Goal: Information Seeking & Learning: Learn about a topic

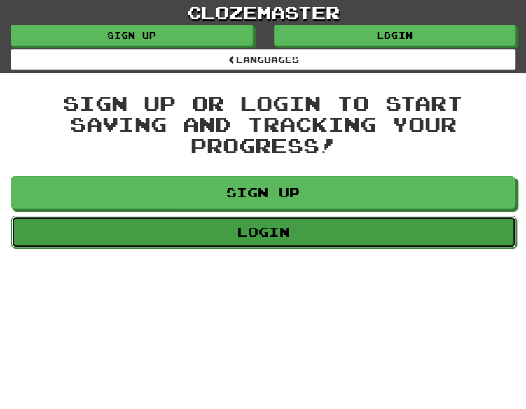
click at [288, 235] on link "Login" at bounding box center [263, 232] width 505 height 32
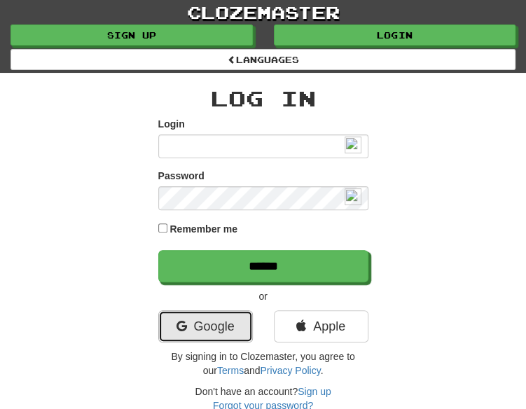
click at [186, 321] on link "Google" at bounding box center [205, 326] width 95 height 32
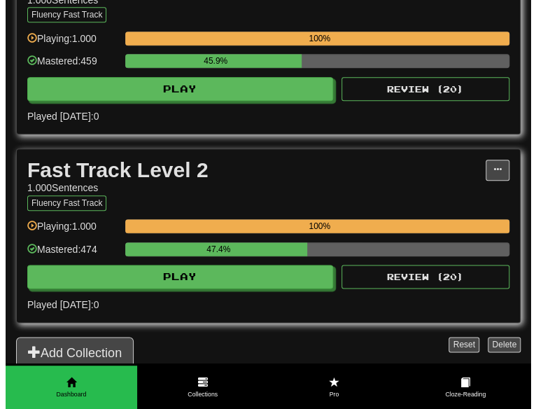
scroll to position [350, 0]
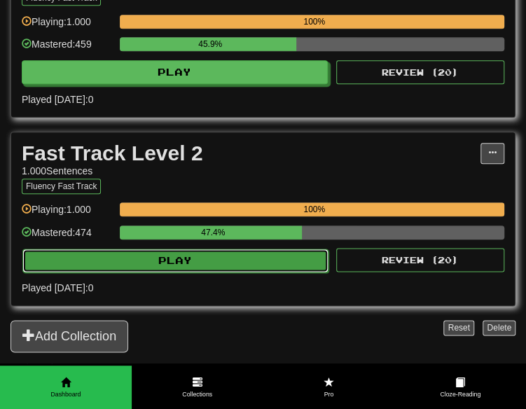
click at [237, 262] on button "Play" at bounding box center [175, 261] width 306 height 24
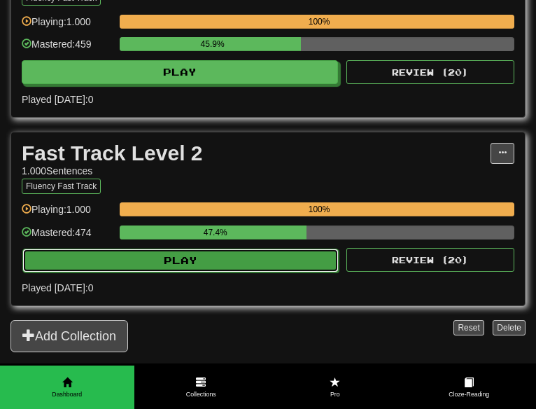
select select "**"
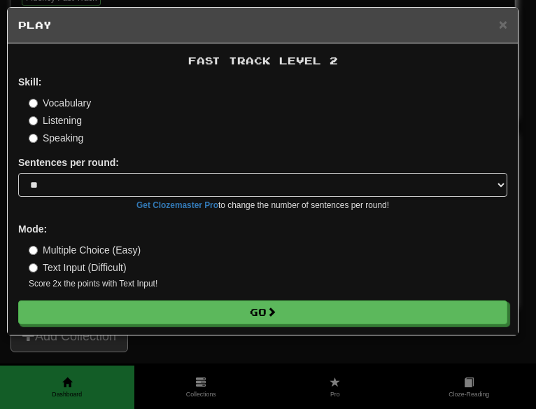
click at [228, 339] on div "× Play Fast Track Level 2 Skill: Vocabulary Listening Speaking Sentences per ro…" at bounding box center [268, 204] width 536 height 409
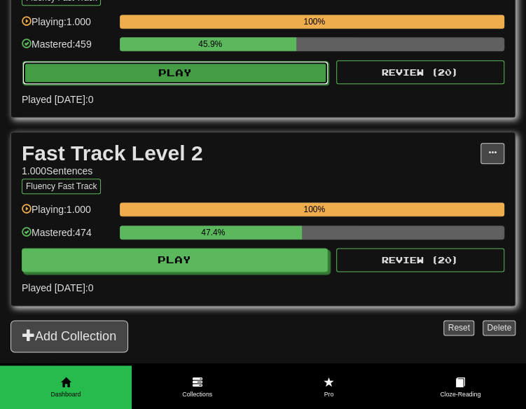
click at [251, 79] on button "Play" at bounding box center [175, 73] width 306 height 24
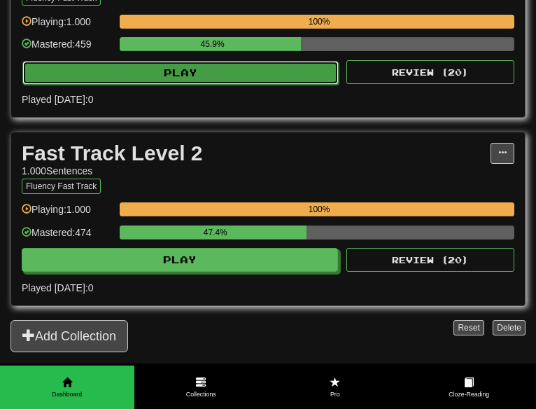
select select "**"
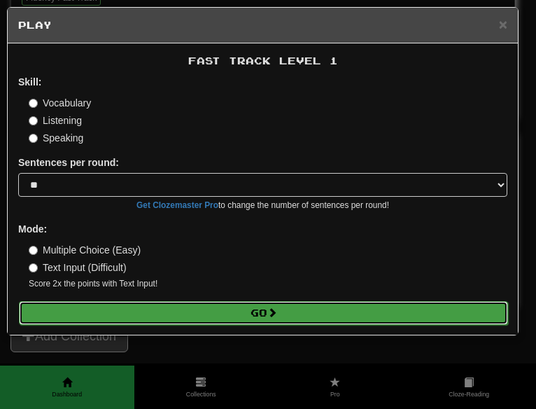
click at [272, 316] on span at bounding box center [272, 312] width 10 height 10
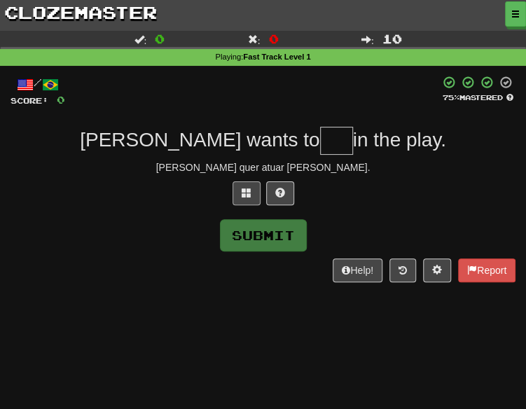
click at [245, 190] on div "/ Score: 0 75 % Mastered Liam wants to in the play. Liam quer atuar na peça. Su…" at bounding box center [263, 179] width 505 height 207
click at [246, 197] on span at bounding box center [247, 193] width 10 height 10
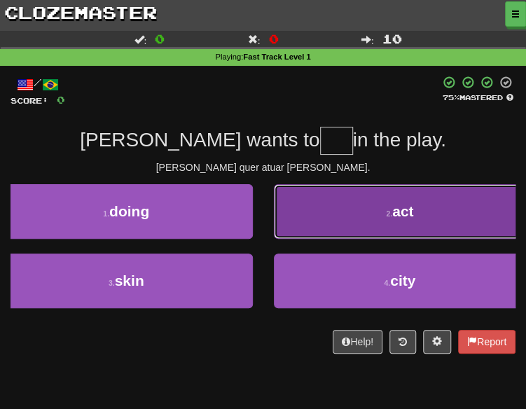
click at [327, 196] on button "2 . act" at bounding box center [400, 211] width 253 height 55
type input "***"
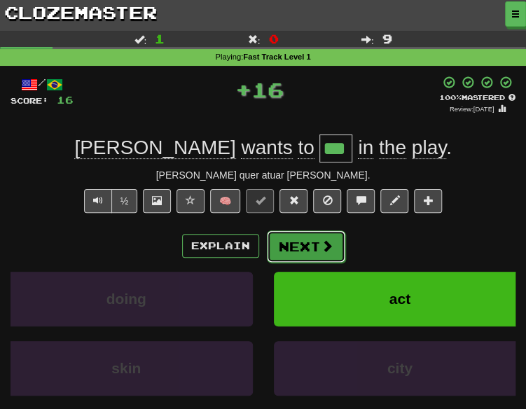
click at [321, 243] on span at bounding box center [327, 245] width 13 height 13
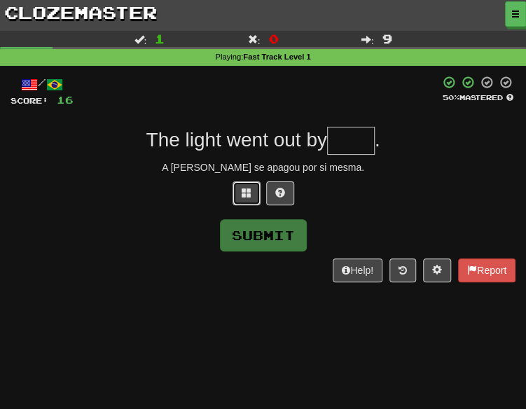
click at [237, 190] on button at bounding box center [246, 193] width 28 height 24
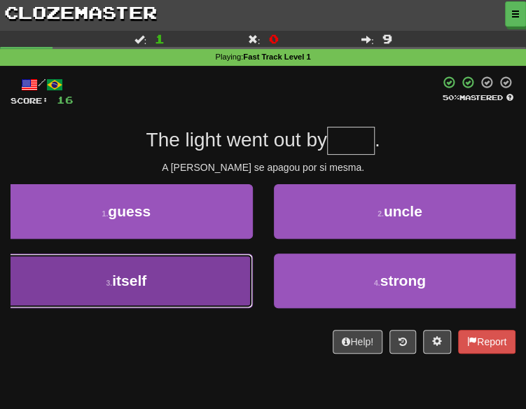
click at [235, 267] on button "3 . itself" at bounding box center [126, 280] width 253 height 55
type input "******"
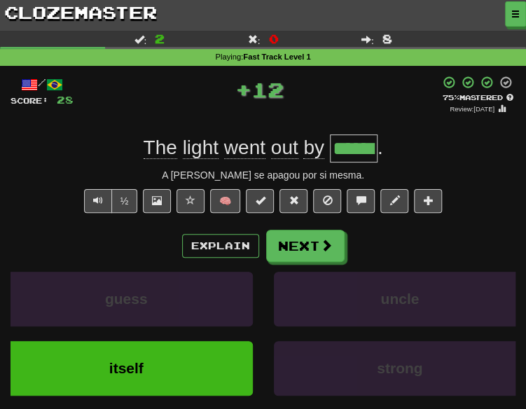
click at [317, 261] on div "Explain Next guess uncle itself strong Learn more: guess uncle itself strong" at bounding box center [263, 331] width 505 height 202
click at [311, 256] on button "Next" at bounding box center [306, 246] width 78 height 32
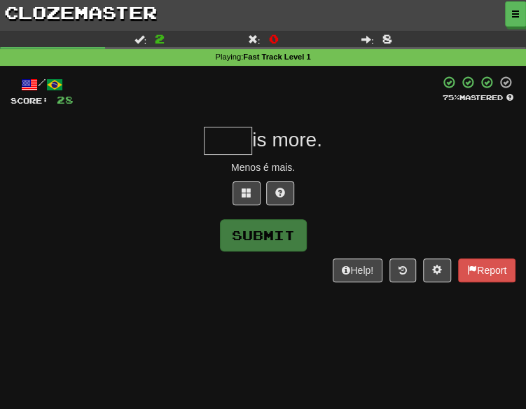
click at [237, 209] on div at bounding box center [263, 196] width 505 height 31
drag, startPoint x: 238, startPoint y: 200, endPoint x: 221, endPoint y: 206, distance: 17.7
click at [222, 205] on div at bounding box center [263, 196] width 505 height 31
click at [246, 198] on button at bounding box center [246, 193] width 28 height 24
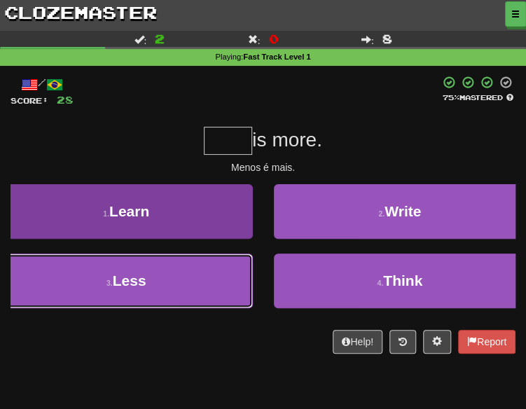
click at [206, 287] on button "3 . Less" at bounding box center [126, 280] width 253 height 55
type input "****"
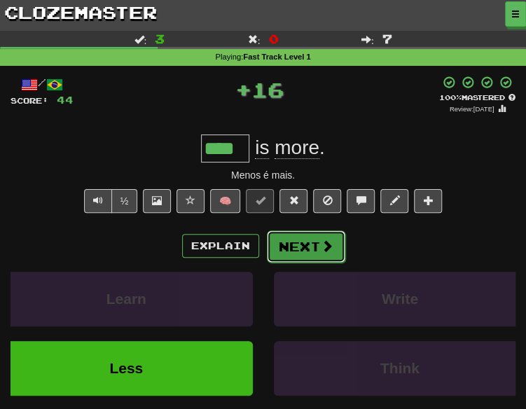
click at [322, 246] on span at bounding box center [327, 245] width 13 height 13
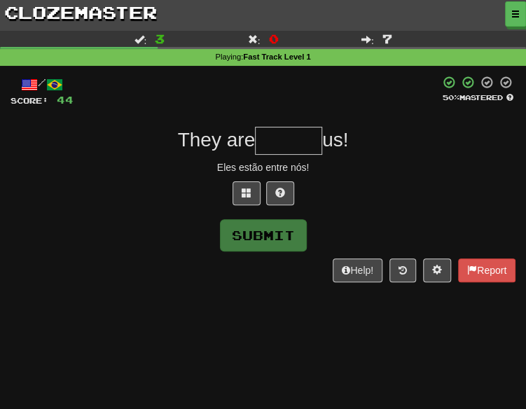
click at [231, 191] on div at bounding box center [263, 196] width 505 height 31
click at [242, 191] on span at bounding box center [247, 193] width 10 height 10
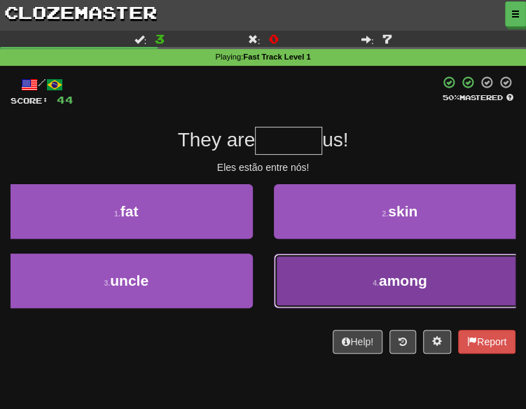
click at [330, 278] on button "4 . among" at bounding box center [400, 280] width 253 height 55
type input "*****"
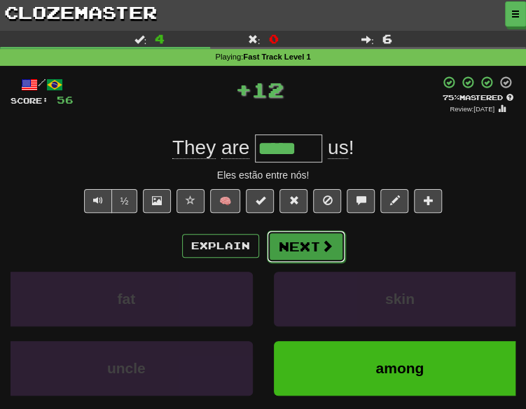
click at [289, 249] on button "Next" at bounding box center [306, 246] width 78 height 32
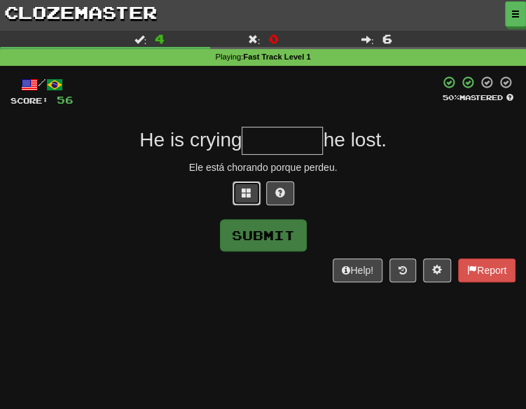
click at [244, 199] on button at bounding box center [246, 193] width 28 height 24
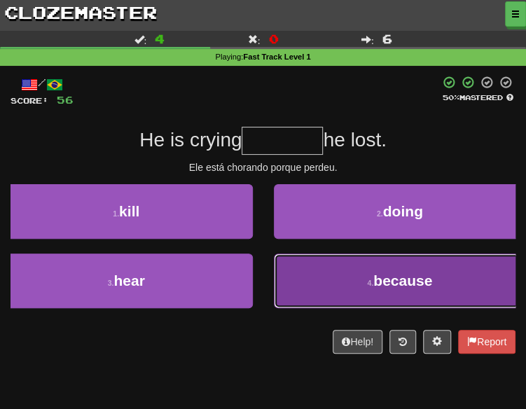
click at [422, 272] on span "because" at bounding box center [402, 280] width 59 height 16
type input "*******"
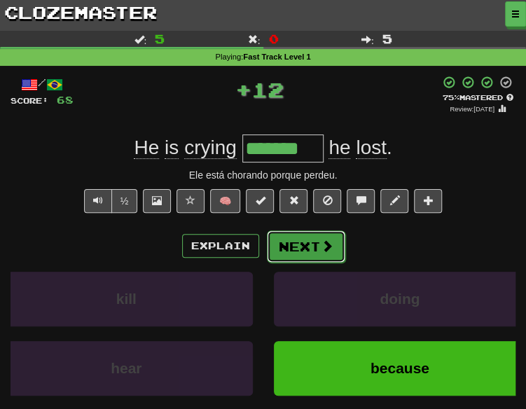
click at [311, 247] on button "Next" at bounding box center [306, 246] width 78 height 32
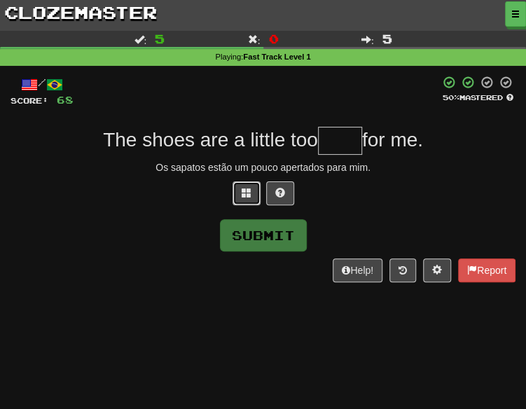
click at [239, 202] on button at bounding box center [246, 193] width 28 height 24
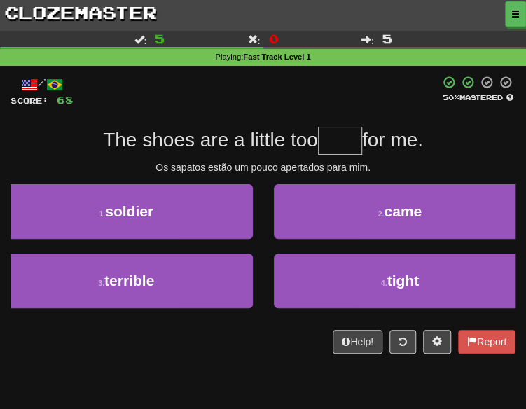
click at [305, 141] on span "The shoes are a little too" at bounding box center [210, 140] width 215 height 22
click at [365, 156] on div "/ Score: 68 50 % Mastered The shoes are a little too for me. Os sapatos estão u…" at bounding box center [263, 215] width 505 height 278
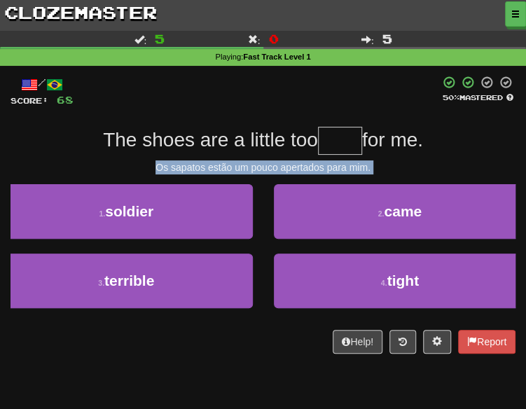
click at [365, 156] on div "/ Score: 68 50 % Mastered The shoes are a little too for me. Os sapatos estão u…" at bounding box center [263, 215] width 505 height 278
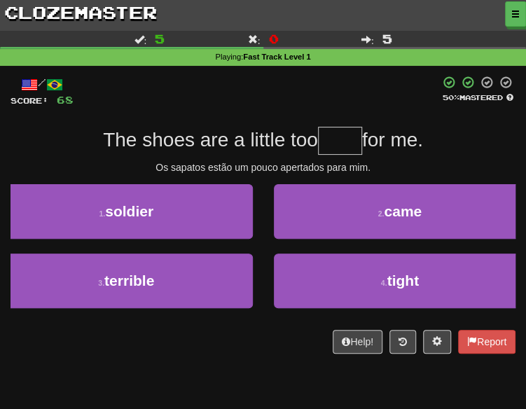
click at [232, 147] on span "The shoes are a little too" at bounding box center [210, 140] width 215 height 22
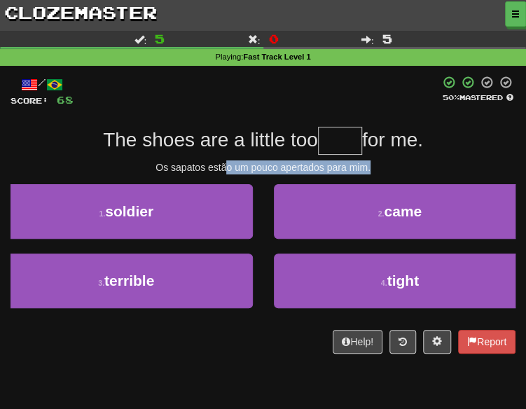
drag, startPoint x: 223, startPoint y: 160, endPoint x: 407, endPoint y: 168, distance: 183.6
click at [407, 168] on div "Os sapatos estão um pouco apertados para mim." at bounding box center [263, 167] width 505 height 14
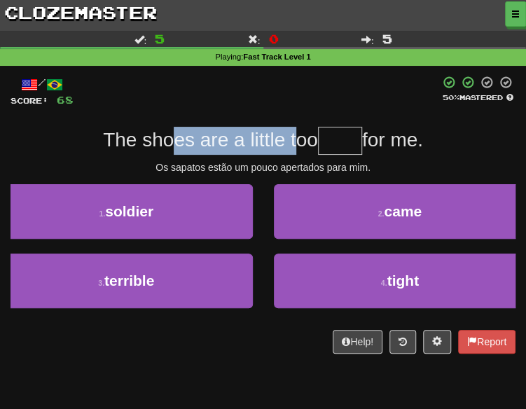
drag, startPoint x: 167, startPoint y: 145, endPoint x: 295, endPoint y: 145, distance: 128.8
click at [295, 145] on span "The shoes are a little too" at bounding box center [210, 140] width 215 height 22
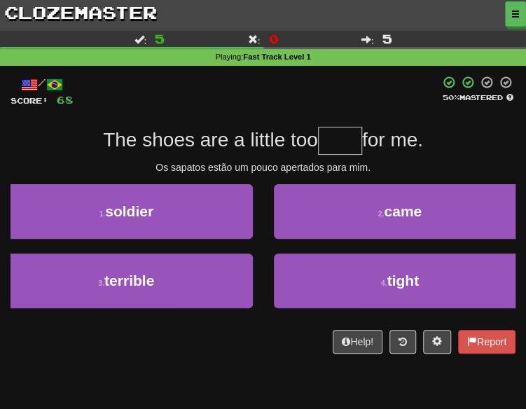
click at [447, 166] on div "Os sapatos estão um pouco apertados para mim." at bounding box center [263, 167] width 505 height 14
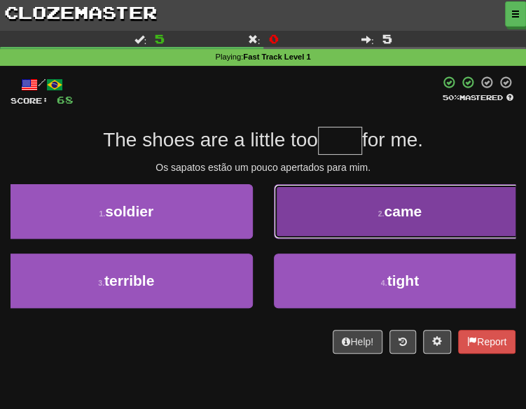
click at [389, 218] on span "came" at bounding box center [403, 211] width 38 height 16
type input "*****"
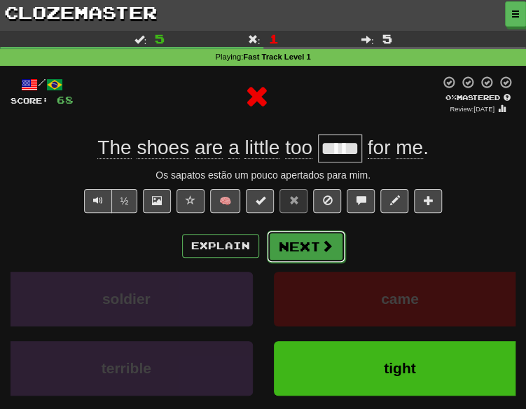
click at [307, 245] on button "Next" at bounding box center [306, 246] width 78 height 32
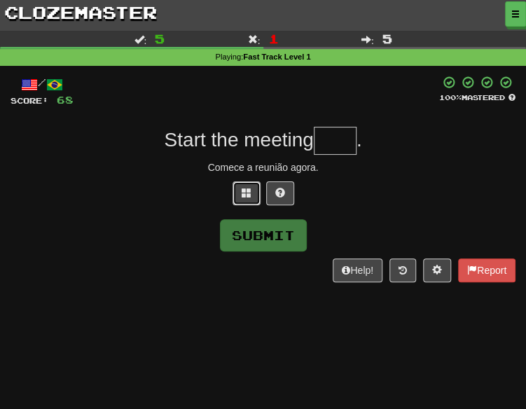
click at [236, 193] on button at bounding box center [246, 193] width 28 height 24
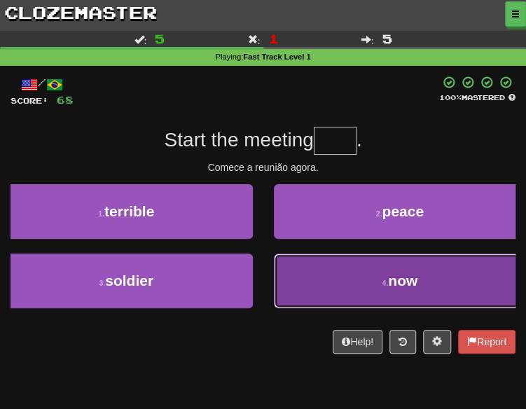
click at [340, 260] on button "4 . now" at bounding box center [400, 280] width 253 height 55
type input "***"
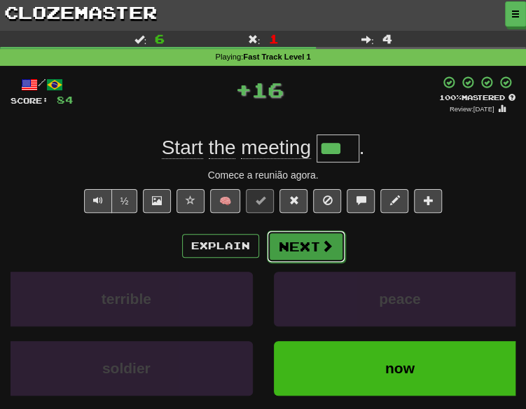
click at [303, 236] on button "Next" at bounding box center [306, 246] width 78 height 32
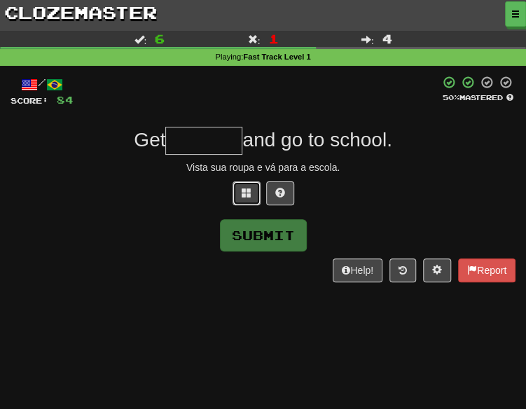
click at [244, 186] on button at bounding box center [246, 193] width 28 height 24
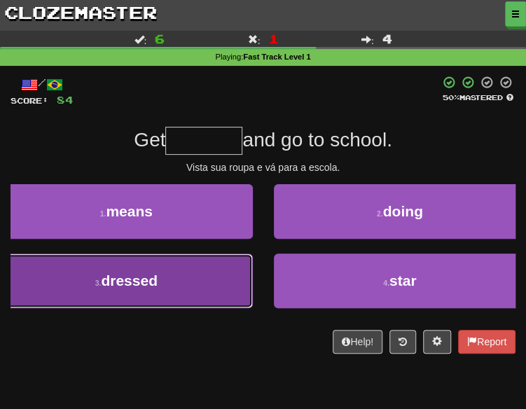
click at [184, 300] on button "3 . dressed" at bounding box center [126, 280] width 253 height 55
type input "*******"
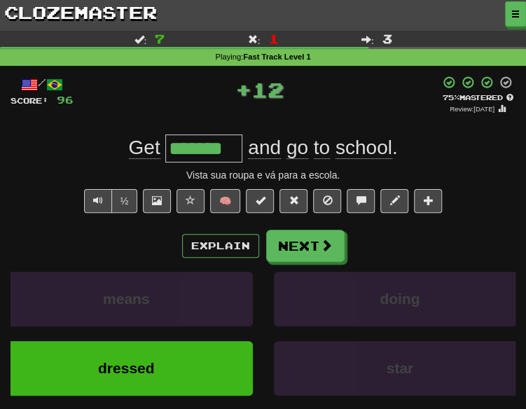
click at [314, 262] on div "Explain Next means doing dressed star Learn more: means doing dressed star" at bounding box center [263, 331] width 505 height 202
click at [285, 237] on button "Next" at bounding box center [306, 246] width 78 height 32
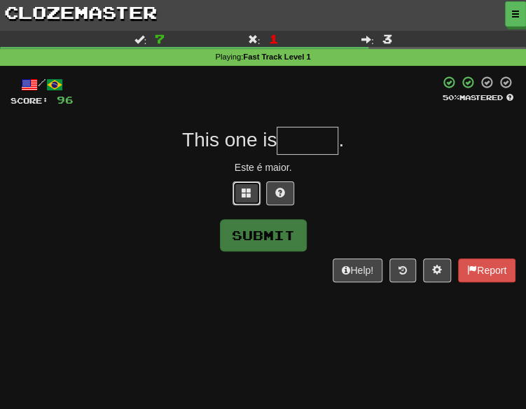
click at [244, 198] on button at bounding box center [246, 193] width 28 height 24
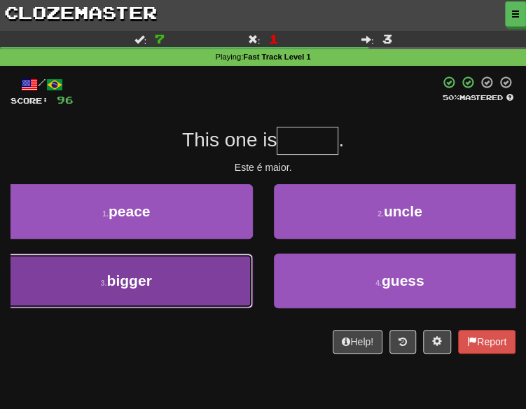
click at [211, 303] on button "3 . bigger" at bounding box center [126, 280] width 253 height 55
type input "******"
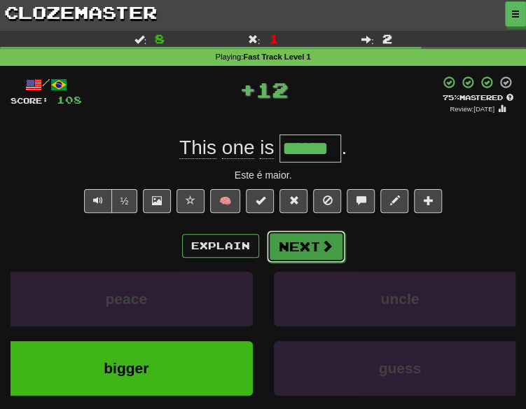
click at [307, 237] on button "Next" at bounding box center [306, 246] width 78 height 32
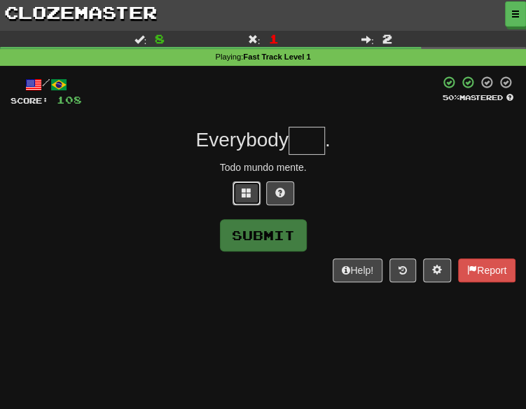
click at [246, 193] on span at bounding box center [247, 193] width 10 height 10
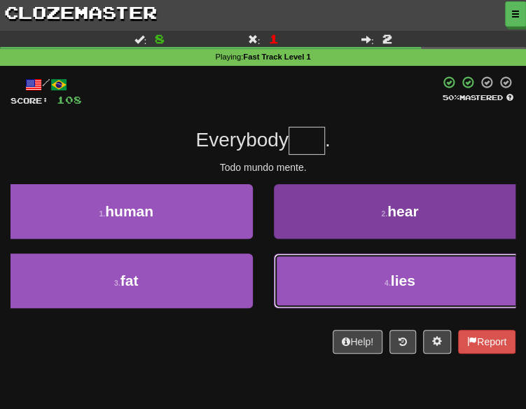
drag, startPoint x: 336, startPoint y: 288, endPoint x: 342, endPoint y: 296, distance: 9.5
click at [341, 296] on button "4 . lies" at bounding box center [400, 280] width 253 height 55
type input "****"
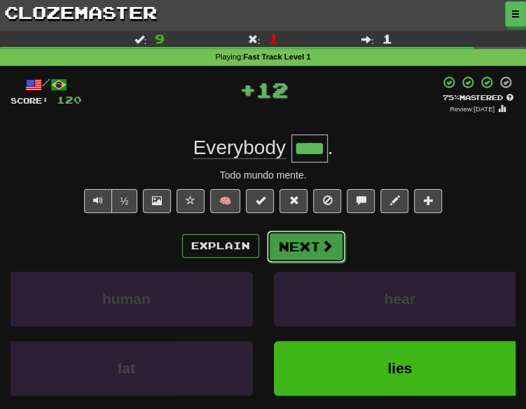
click at [302, 253] on button "Next" at bounding box center [306, 246] width 78 height 32
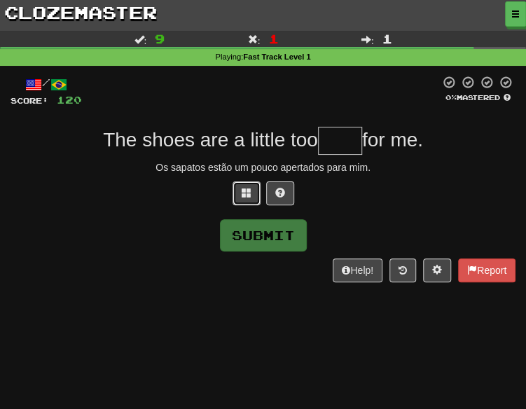
click at [244, 196] on span at bounding box center [247, 193] width 10 height 10
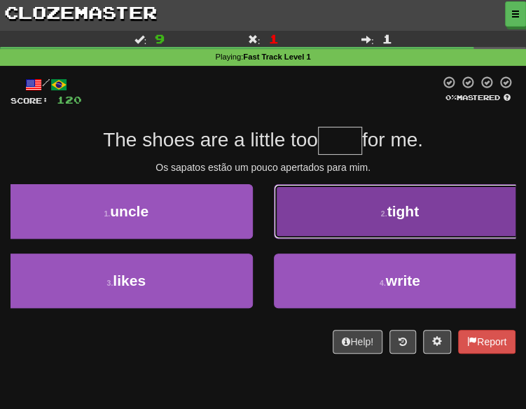
click at [337, 223] on button "2 . tight" at bounding box center [400, 211] width 253 height 55
type input "*****"
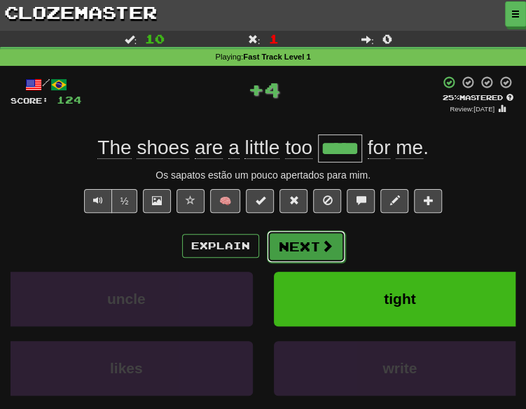
click at [307, 246] on button "Next" at bounding box center [306, 246] width 78 height 32
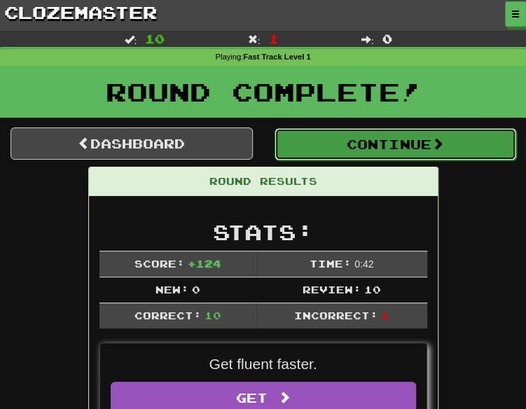
click at [377, 147] on button "Continue" at bounding box center [395, 144] width 242 height 32
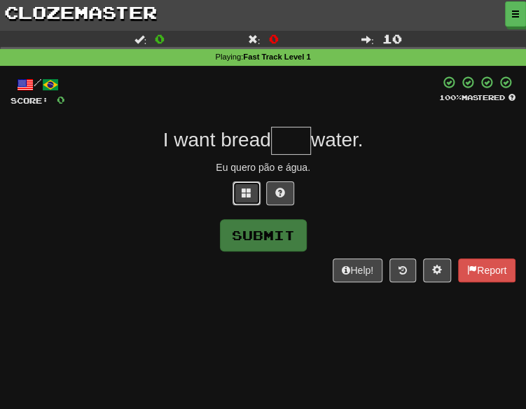
click at [238, 185] on button at bounding box center [246, 193] width 28 height 24
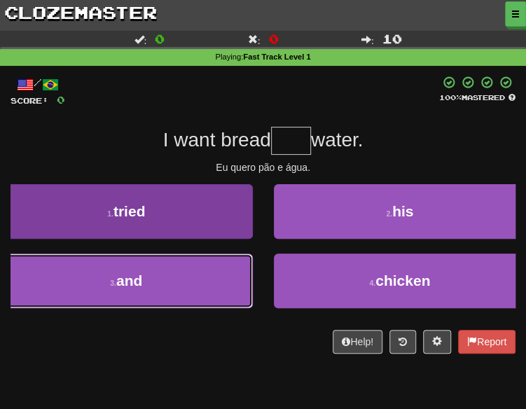
click at [160, 277] on button "3 . and" at bounding box center [126, 280] width 253 height 55
type input "***"
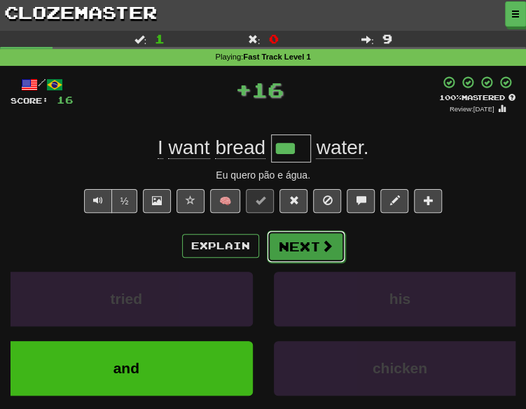
click at [315, 245] on button "Next" at bounding box center [306, 246] width 78 height 32
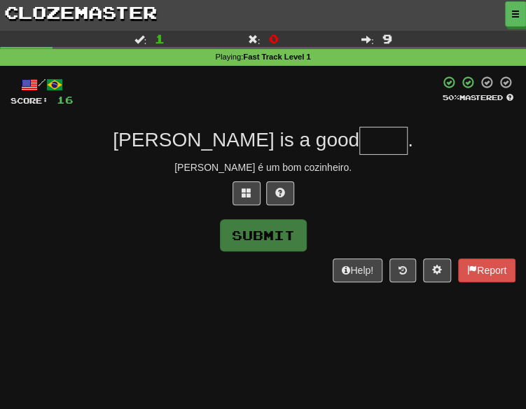
click at [231, 184] on div at bounding box center [263, 196] width 505 height 31
click at [241, 190] on button at bounding box center [246, 193] width 28 height 24
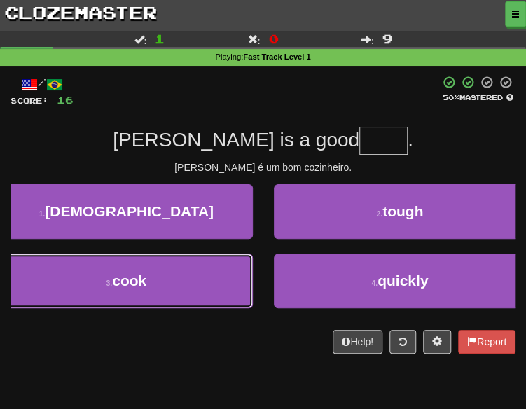
drag, startPoint x: 197, startPoint y: 270, endPoint x: 225, endPoint y: 264, distance: 29.2
click at [198, 270] on button "3 . cook" at bounding box center [126, 280] width 253 height 55
type input "****"
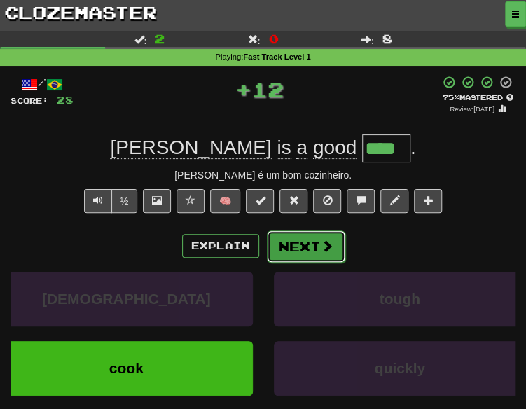
click at [318, 248] on button "Next" at bounding box center [306, 246] width 78 height 32
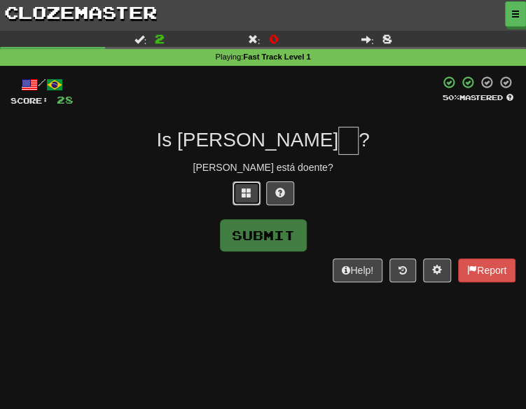
click at [248, 188] on span at bounding box center [247, 193] width 10 height 10
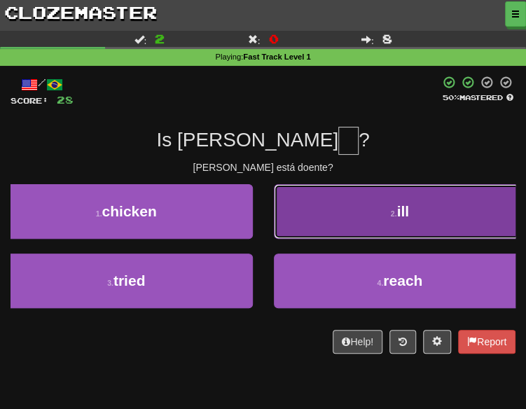
click at [375, 209] on button "2 . ill" at bounding box center [400, 211] width 253 height 55
type input "***"
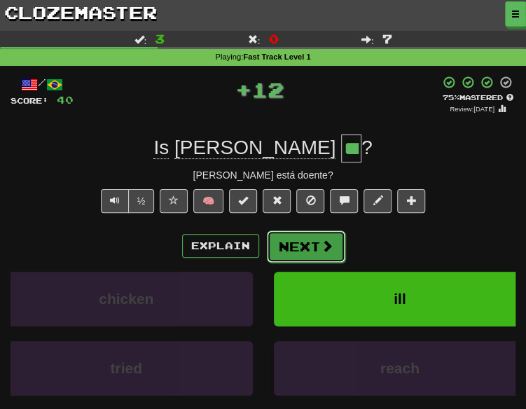
click at [318, 244] on button "Next" at bounding box center [306, 246] width 78 height 32
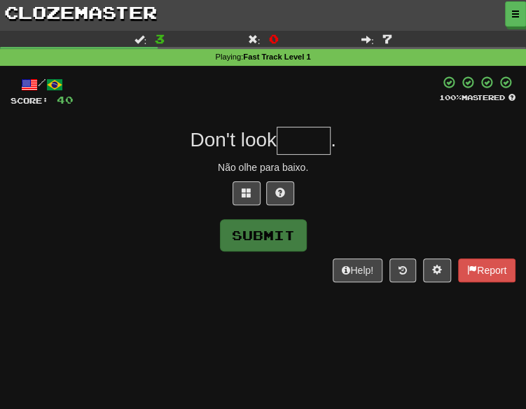
click at [244, 175] on div "/ Score: 40 100 % Mastered Don't look . Não olhe para baixo. Submit Help! Report" at bounding box center [263, 179] width 505 height 207
click at [248, 188] on span at bounding box center [247, 193] width 10 height 10
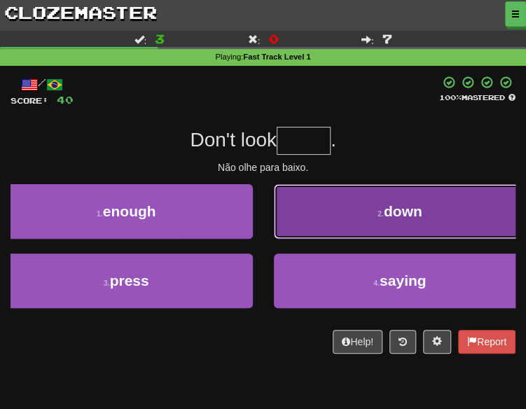
click at [374, 199] on button "2 . down" at bounding box center [400, 211] width 253 height 55
type input "****"
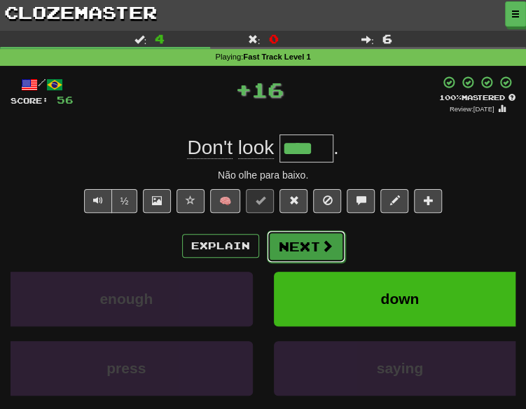
click at [321, 244] on span at bounding box center [327, 245] width 13 height 13
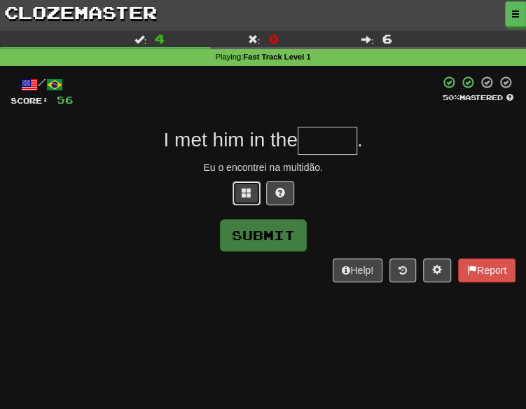
click at [249, 195] on span at bounding box center [247, 193] width 10 height 10
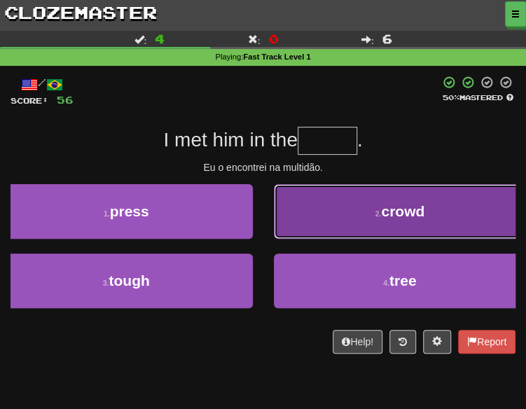
click at [394, 216] on span "crowd" at bounding box center [402, 211] width 43 height 16
type input "*****"
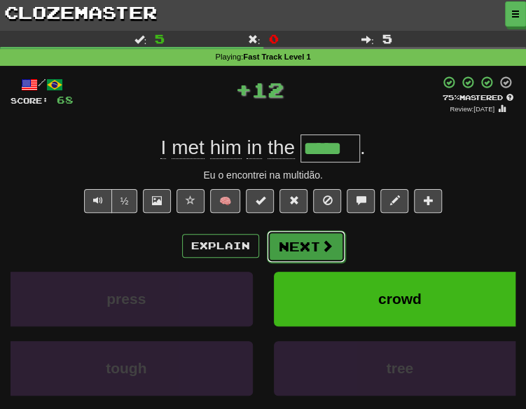
click at [301, 251] on button "Next" at bounding box center [306, 246] width 78 height 32
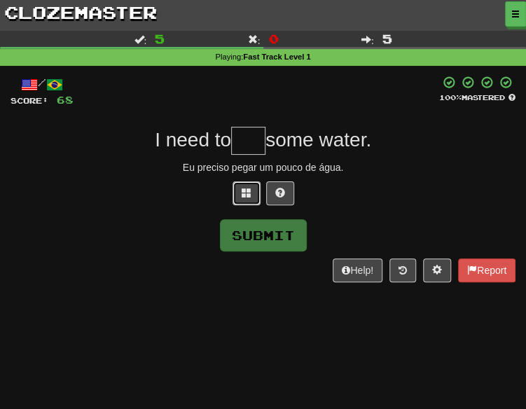
click at [255, 202] on button at bounding box center [246, 193] width 28 height 24
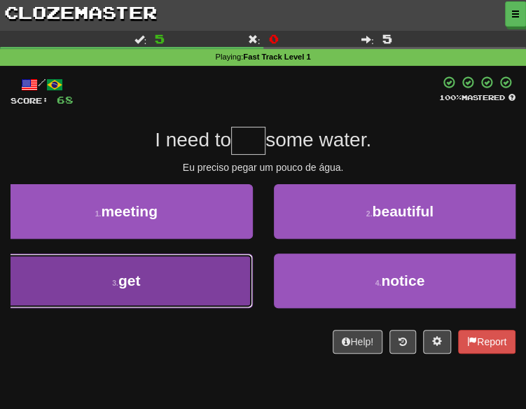
click at [81, 302] on button "3 . get" at bounding box center [126, 280] width 253 height 55
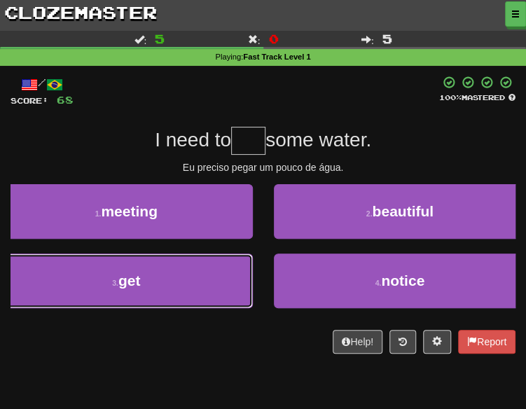
type input "***"
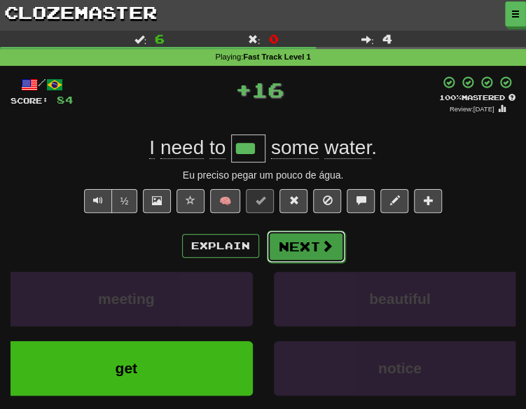
click at [274, 251] on button "Next" at bounding box center [306, 246] width 78 height 32
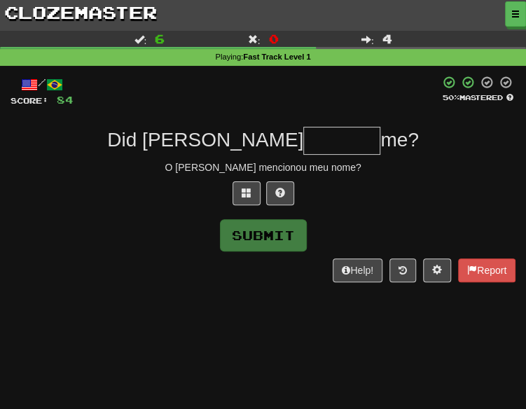
click at [235, 207] on div at bounding box center [263, 196] width 505 height 31
click at [237, 191] on button at bounding box center [246, 193] width 28 height 24
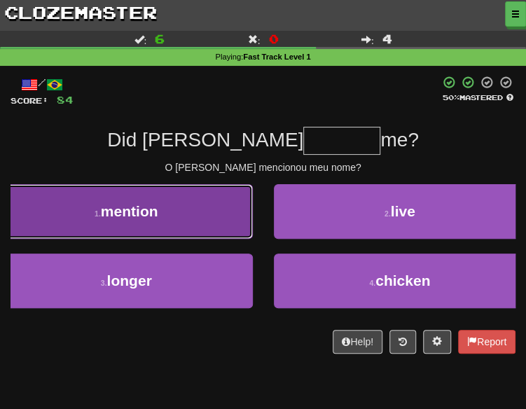
click at [95, 226] on button "1 . mention" at bounding box center [126, 211] width 253 height 55
type input "*******"
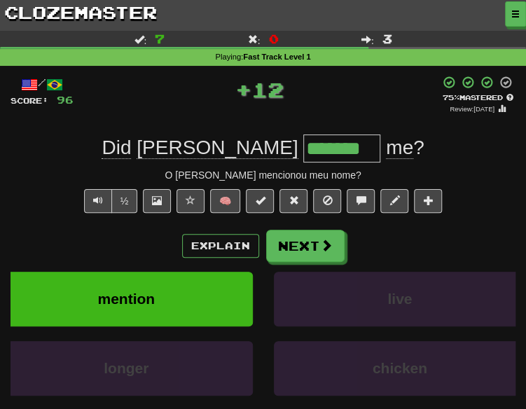
click at [263, 256] on div "Explain Next" at bounding box center [263, 246] width 505 height 32
click at [287, 254] on button "Next" at bounding box center [306, 246] width 78 height 32
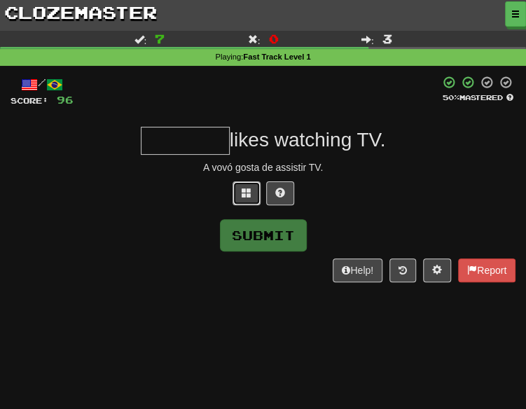
click at [238, 200] on button at bounding box center [246, 193] width 28 height 24
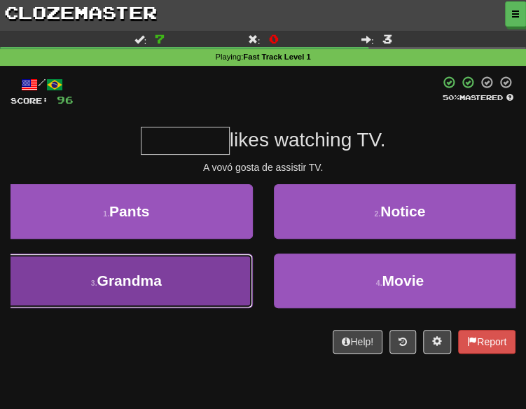
click at [202, 267] on button "3 . Grandma" at bounding box center [126, 280] width 253 height 55
type input "*******"
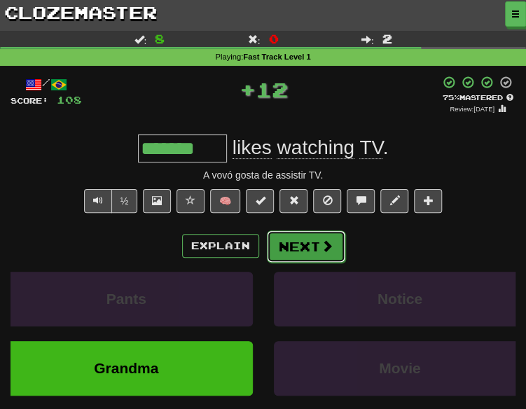
click at [307, 237] on button "Next" at bounding box center [306, 246] width 78 height 32
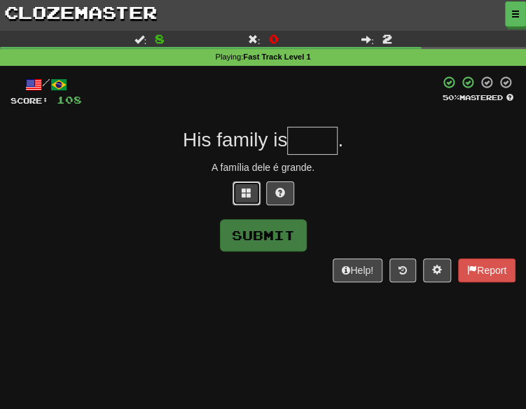
click at [240, 203] on button at bounding box center [246, 193] width 28 height 24
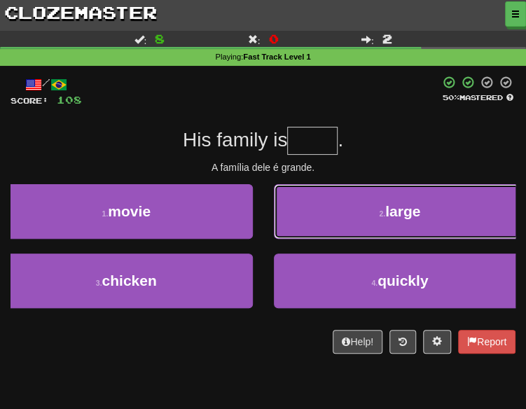
click at [367, 223] on button "2 . large" at bounding box center [400, 211] width 253 height 55
type input "*****"
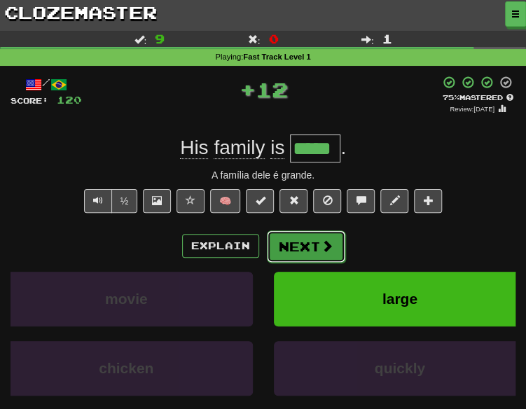
click at [294, 241] on button "Next" at bounding box center [306, 246] width 78 height 32
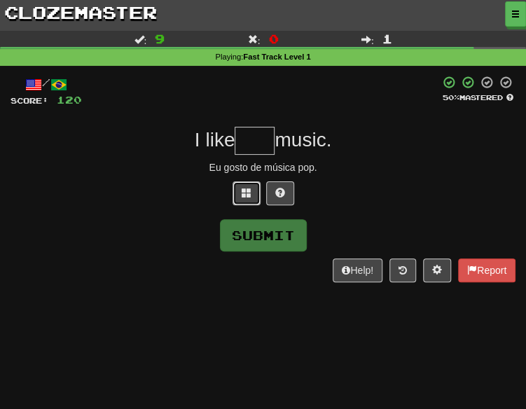
click at [241, 193] on button at bounding box center [246, 193] width 28 height 24
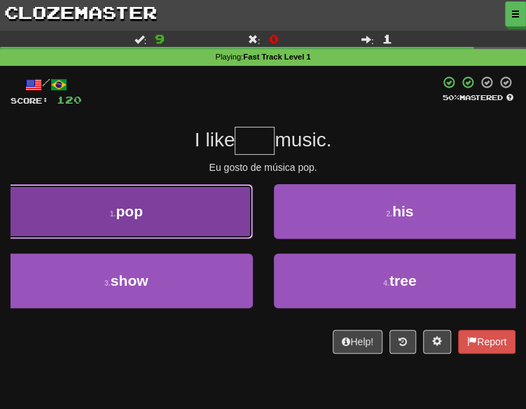
click at [113, 207] on button "1 . pop" at bounding box center [126, 211] width 253 height 55
type input "***"
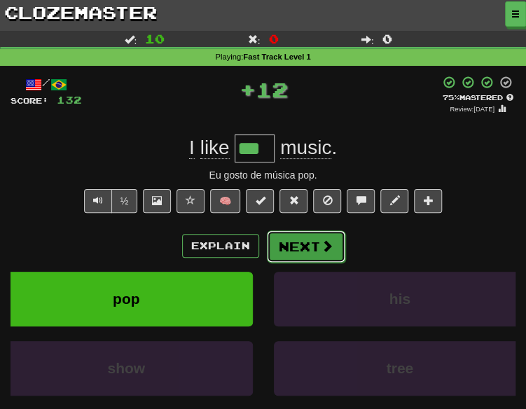
click at [302, 240] on button "Next" at bounding box center [306, 246] width 78 height 32
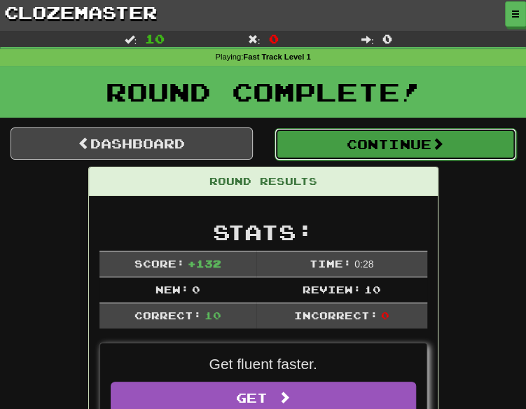
click at [327, 141] on button "Continue" at bounding box center [395, 144] width 242 height 32
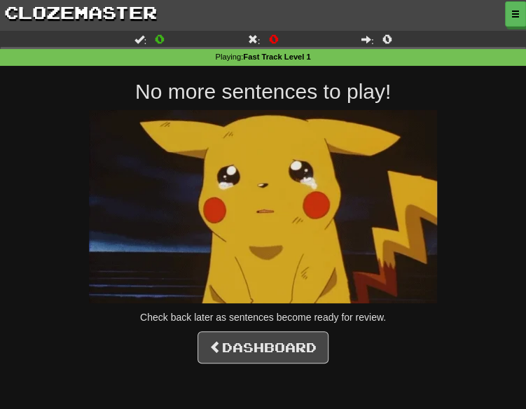
click at [277, 363] on div "Dashboard Clozemaster SnowyPond8393 / Toggle Dropdown Dashboard Leaderboard Act…" at bounding box center [263, 204] width 526 height 409
click at [279, 354] on link "Dashboard" at bounding box center [262, 347] width 131 height 32
